Goal: Information Seeking & Learning: Find contact information

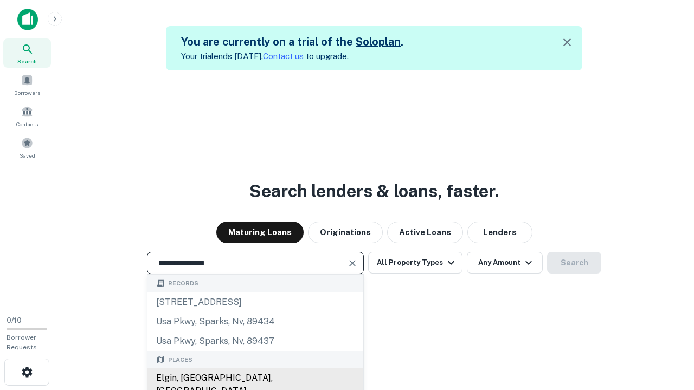
click at [255, 378] on div "Elgin, [GEOGRAPHIC_DATA], [GEOGRAPHIC_DATA]" at bounding box center [255, 385] width 216 height 33
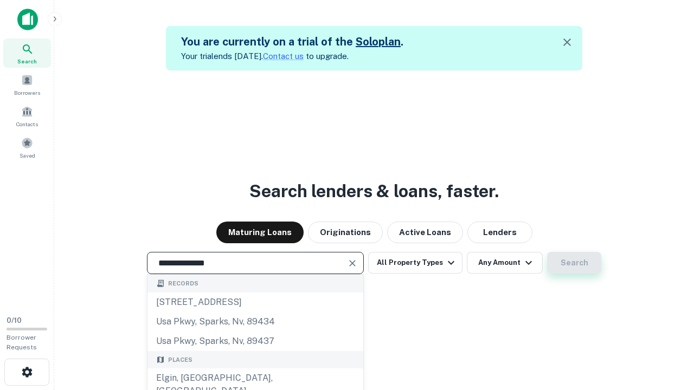
type input "**********"
click at [574, 263] on button "Search" at bounding box center [574, 263] width 54 height 22
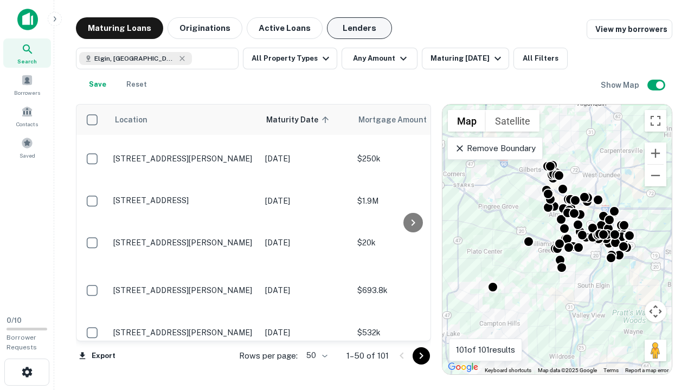
click at [359, 28] on button "Lenders" at bounding box center [359, 28] width 65 height 22
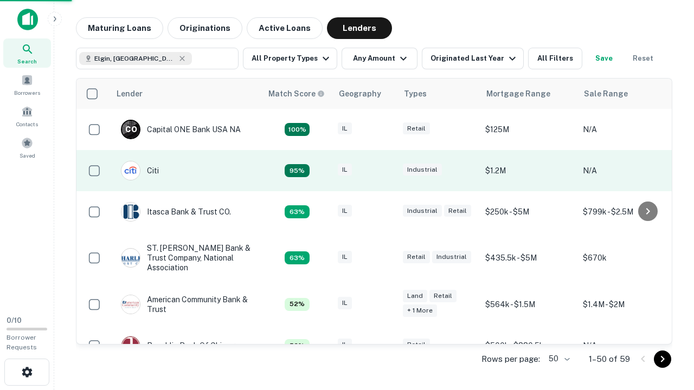
click at [385, 171] on div "IL" at bounding box center [365, 171] width 54 height 15
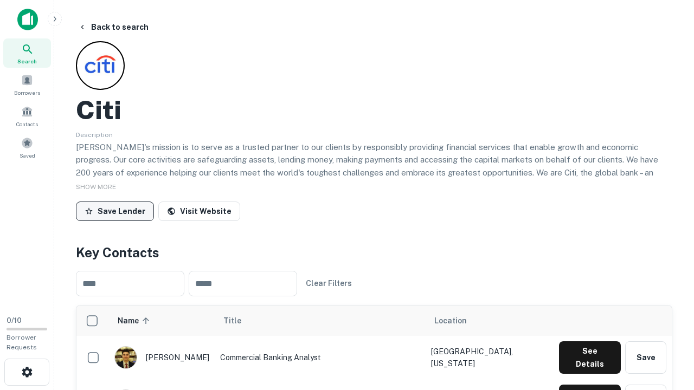
click at [115, 211] on button "Save Lender" at bounding box center [115, 212] width 78 height 20
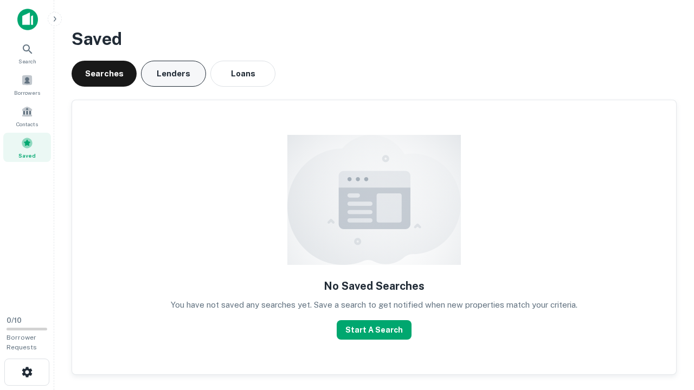
click at [173, 74] on button "Lenders" at bounding box center [173, 74] width 65 height 26
